Goal: Task Accomplishment & Management: Manage account settings

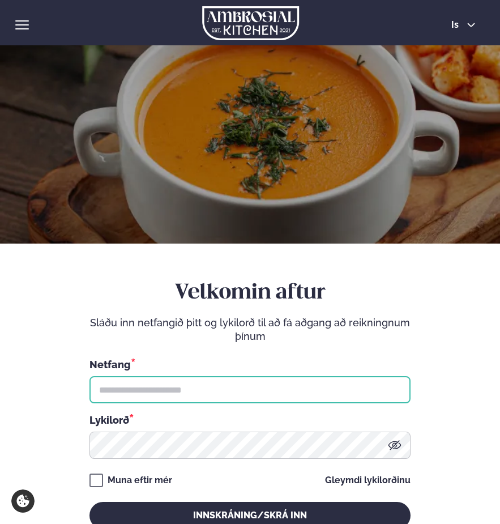
click at [184, 392] on input "text" at bounding box center [250, 389] width 321 height 27
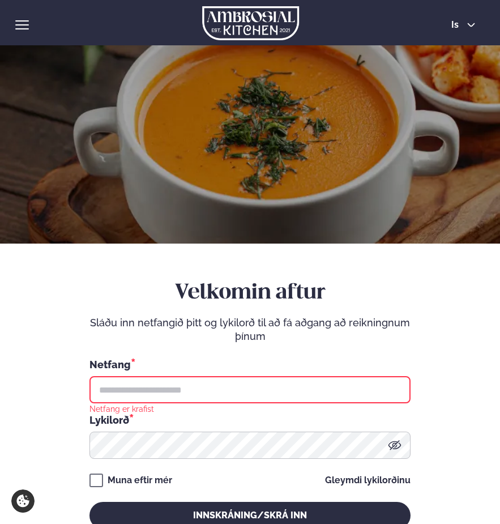
type input "**********"
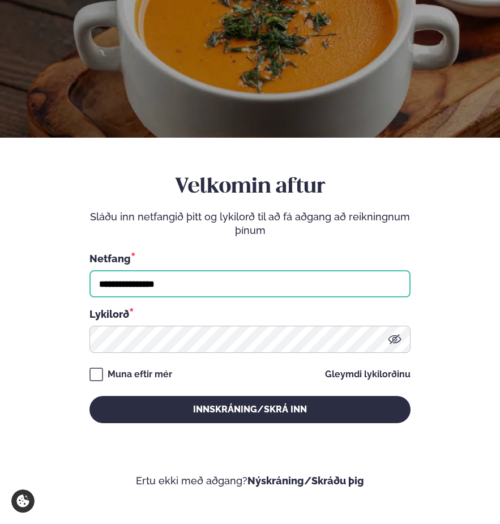
scroll to position [130, 0]
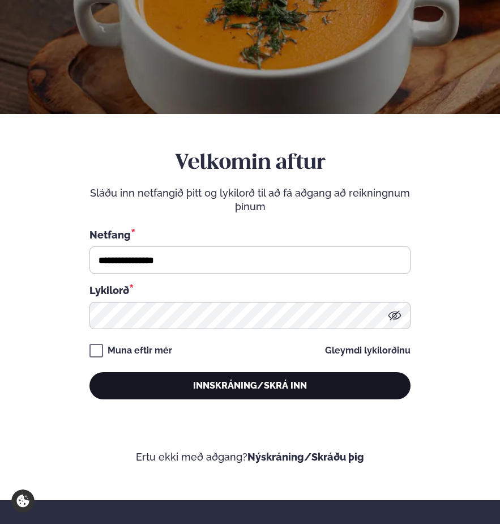
click at [274, 384] on button "Innskráning/Skrá inn" at bounding box center [250, 385] width 321 height 27
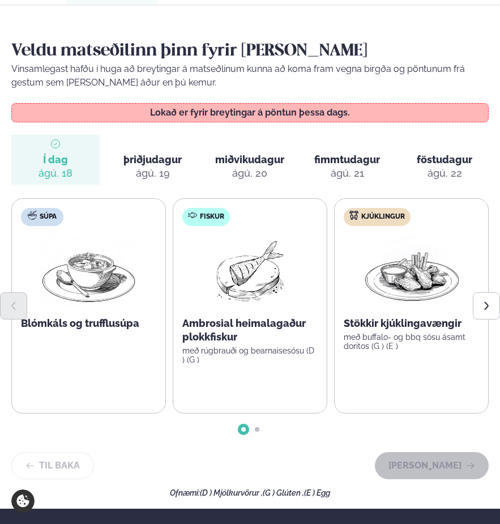
scroll to position [112, 0]
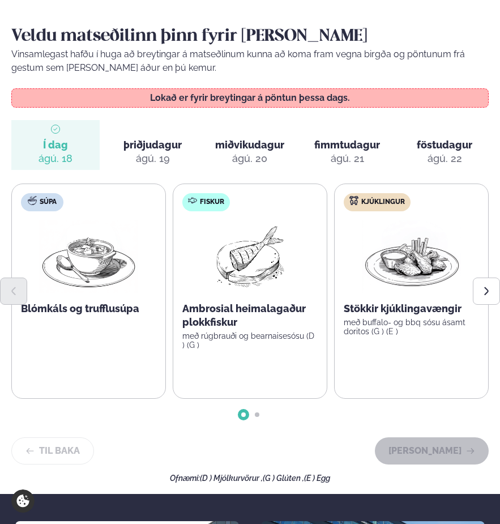
click at [145, 146] on span "þriðjudagur" at bounding box center [153, 145] width 58 height 12
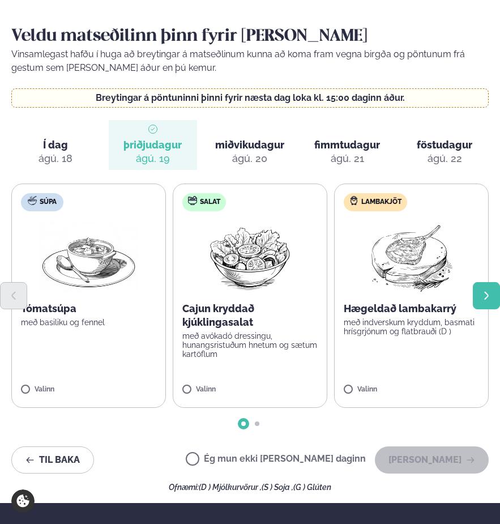
click at [490, 301] on button "Next slide" at bounding box center [486, 295] width 27 height 27
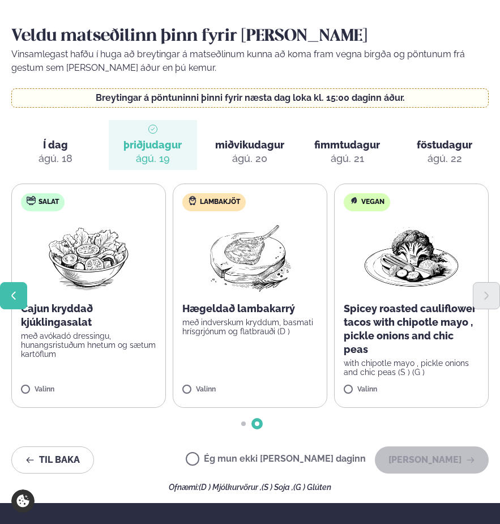
click at [14, 302] on button "Previous slide" at bounding box center [13, 295] width 27 height 27
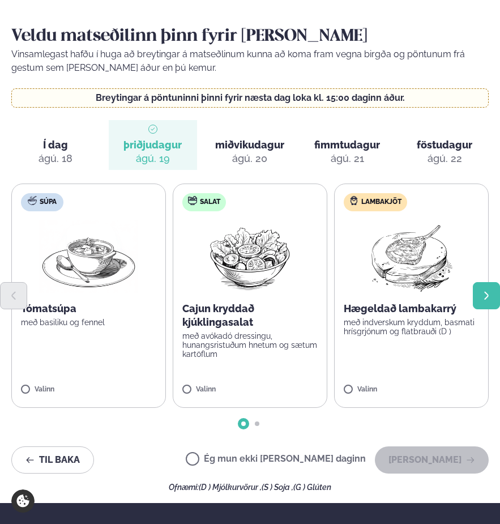
click at [492, 294] on button "Next slide" at bounding box center [486, 295] width 27 height 27
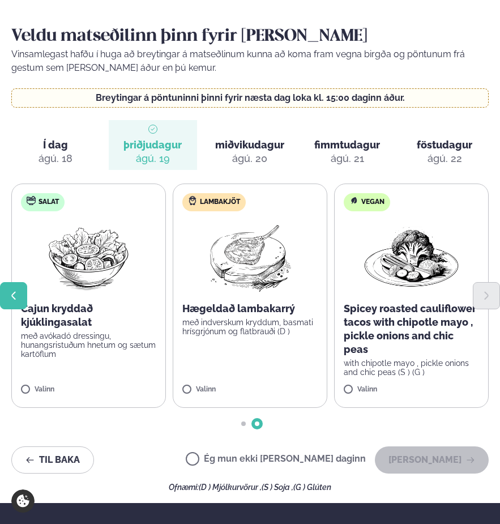
click at [18, 303] on button "Previous slide" at bounding box center [13, 295] width 27 height 27
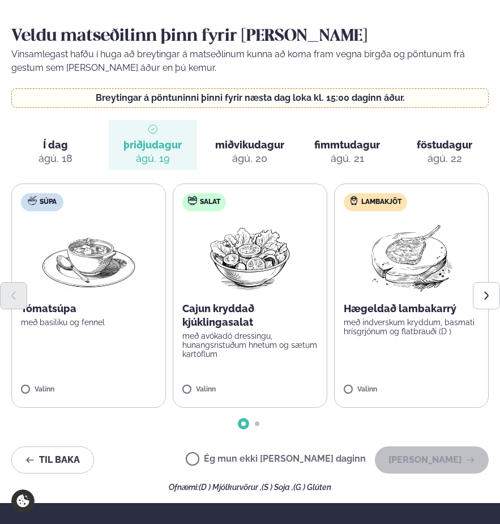
click at [254, 152] on div "ágú. 20" at bounding box center [249, 159] width 35 height 14
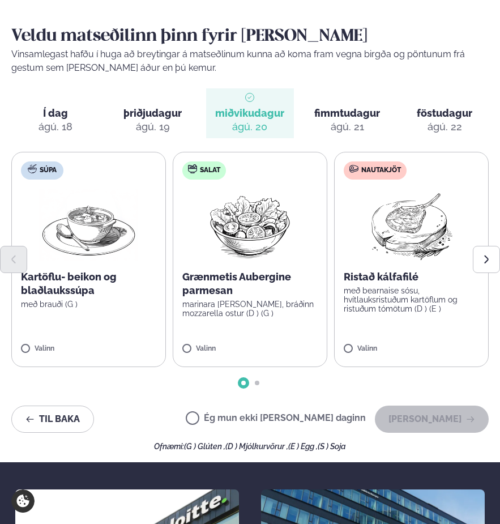
click at [389, 267] on div at bounding box center [250, 259] width 500 height 27
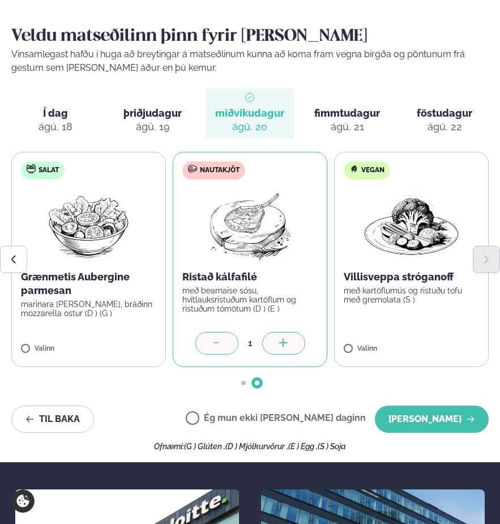
click at [158, 109] on span "þriðjudagur" at bounding box center [153, 113] width 58 height 12
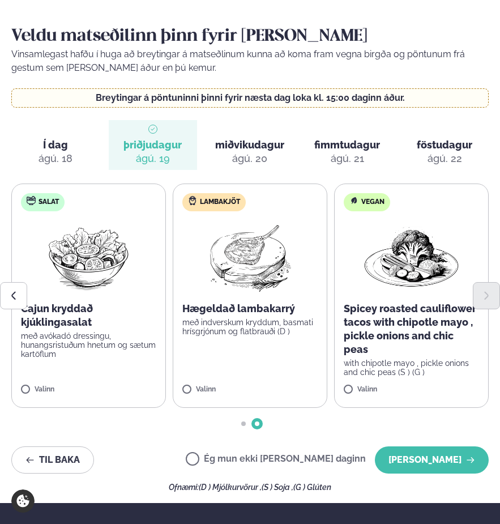
click at [66, 145] on span "Í dag" at bounding box center [55, 145] width 25 height 14
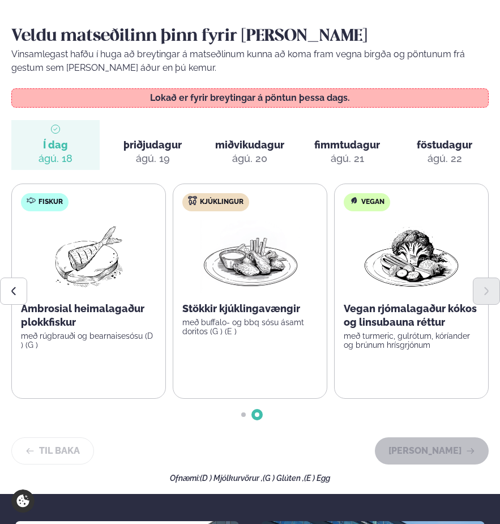
click at [154, 145] on span "þriðjudagur" at bounding box center [153, 145] width 58 height 12
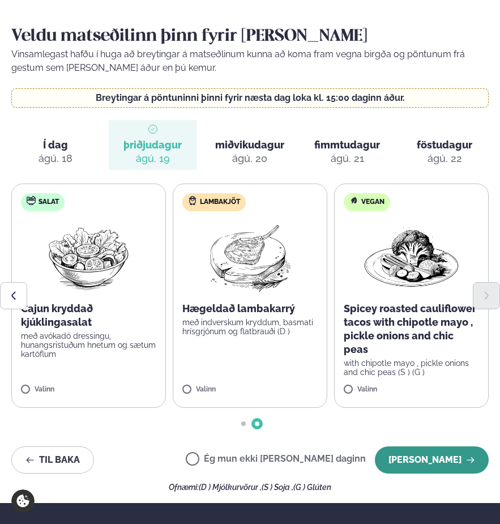
click at [439, 461] on button "[PERSON_NAME]" at bounding box center [432, 460] width 114 height 27
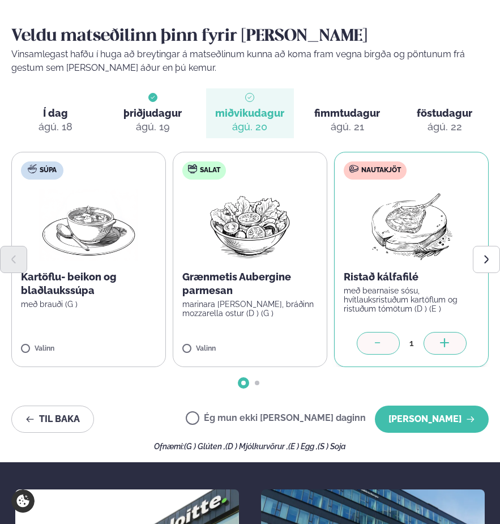
click at [374, 391] on div "Veldu matseðilinn þinn fyrir [PERSON_NAME] Vinsamlegast hafðu í huga að breytin…" at bounding box center [250, 238] width 478 height 426
click at [435, 419] on button "[PERSON_NAME]" at bounding box center [432, 419] width 114 height 27
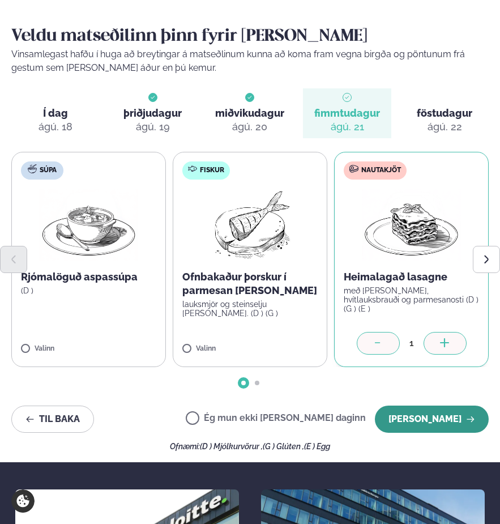
click at [453, 418] on button "[PERSON_NAME]" at bounding box center [432, 419] width 114 height 27
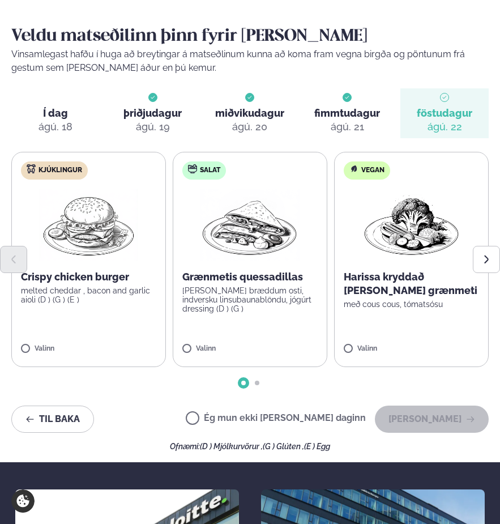
click at [276, 422] on label "Ég mun ekki [PERSON_NAME] daginn" at bounding box center [276, 420] width 180 height 12
click at [412, 420] on button "[PERSON_NAME]" at bounding box center [432, 419] width 114 height 27
